Goal: Find specific page/section: Find specific page/section

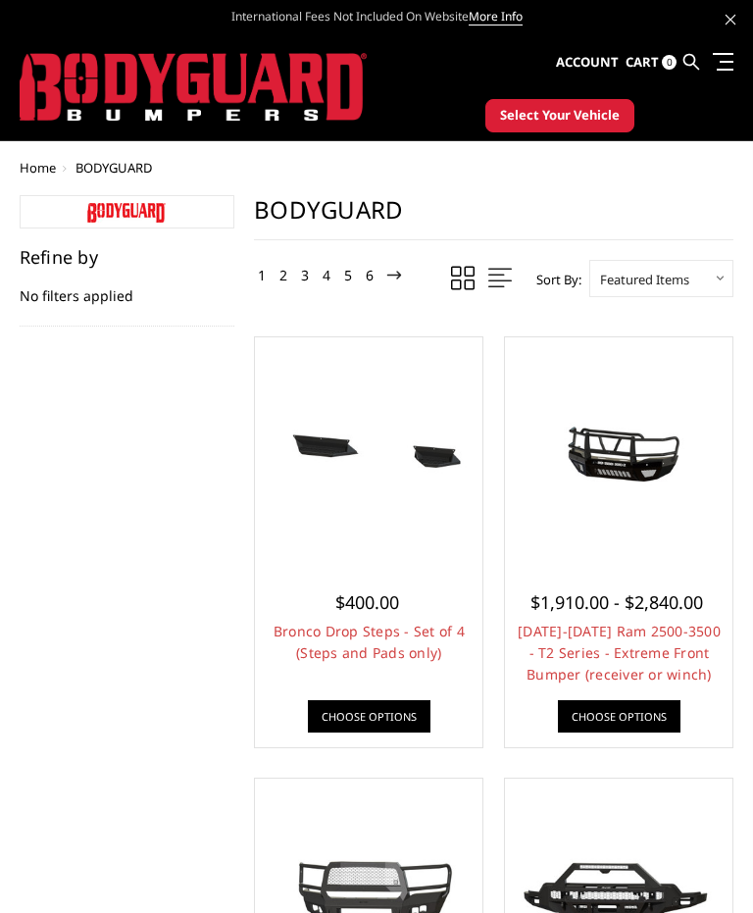
click at [580, 124] on span "Select Your Vehicle" at bounding box center [560, 116] width 120 height 20
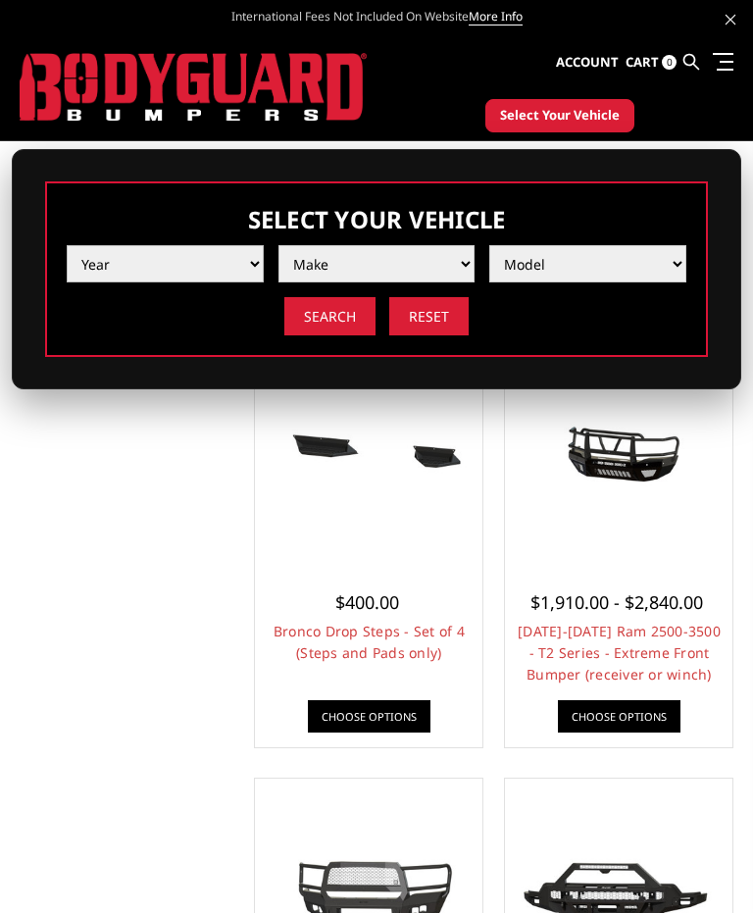
click at [250, 265] on select "Year [DATE] 2024 2023 2022 2021 2020 2019 2018 2017 2016 2015 2014 2013 2012 20…" at bounding box center [165, 263] width 197 height 37
select select "yr_2023"
click at [462, 273] on select "Make Chevrolet Ford GMC Ram Toyota" at bounding box center [377, 263] width 197 height 37
select select "mk_toyota"
click at [631, 280] on select "Model Tacoma Tundra" at bounding box center [587, 263] width 197 height 37
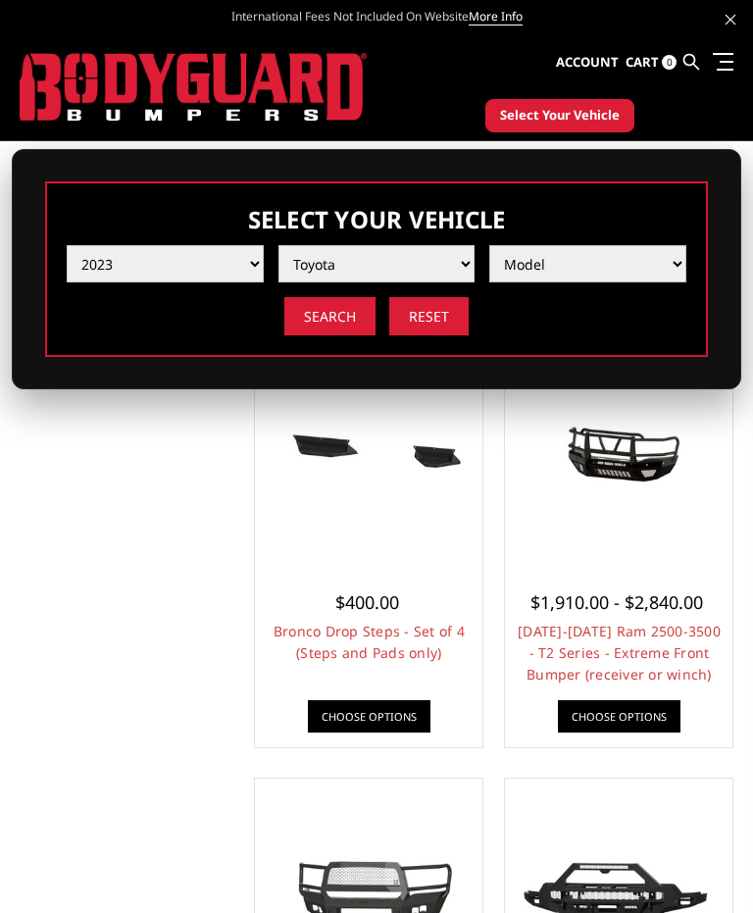
select select "md_tundra"
click at [677, 265] on select "Model Tacoma Tundra" at bounding box center [587, 263] width 197 height 37
click at [346, 319] on input "Search" at bounding box center [329, 316] width 91 height 38
